Goal: Task Accomplishment & Management: Manage account settings

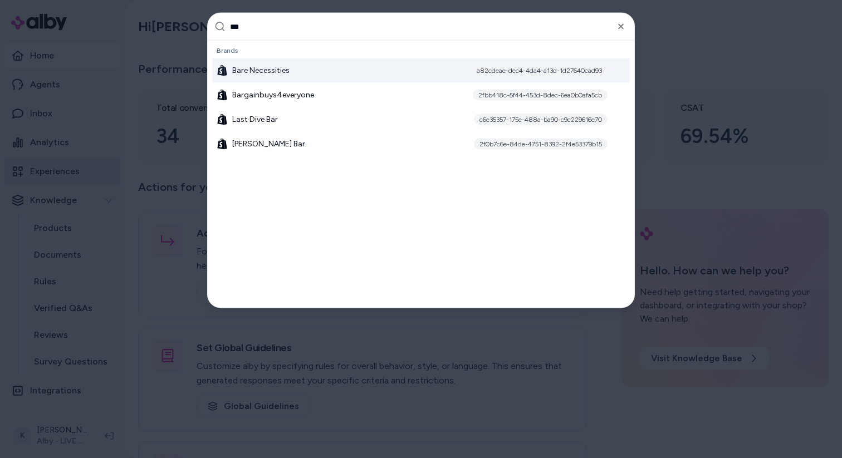
type input "****"
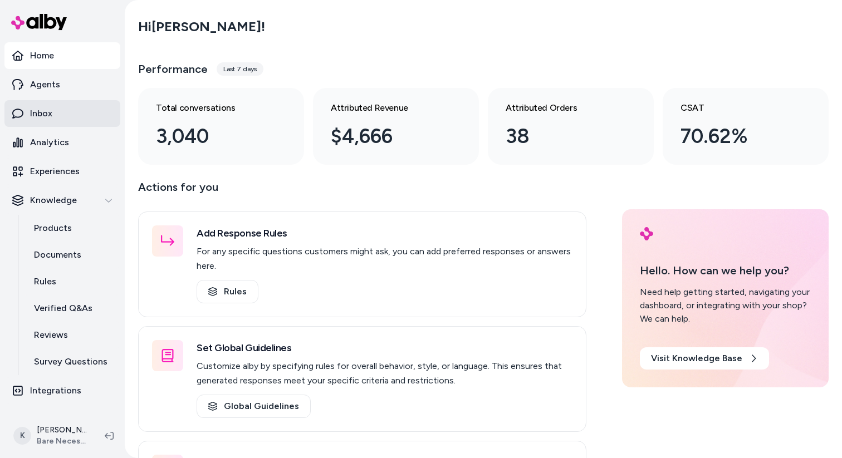
click at [72, 117] on link "Inbox" at bounding box center [62, 113] width 116 height 27
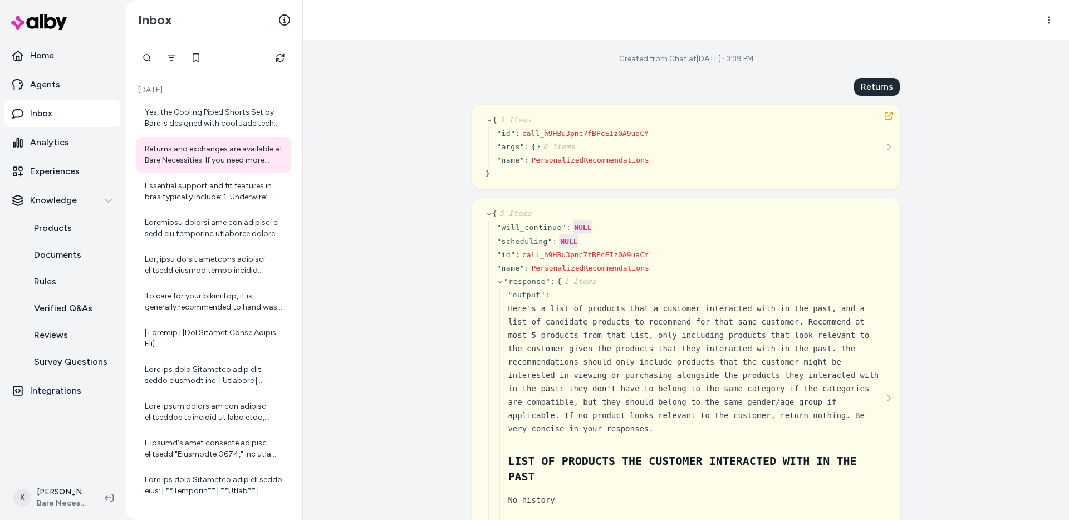
click at [419, 86] on div "Created from Chat at [DATE] · 3:39 PM Returns { 3 Items " id " : call_h9HBu3pnc…" at bounding box center [686, 280] width 766 height 480
